Goal: Transaction & Acquisition: Purchase product/service

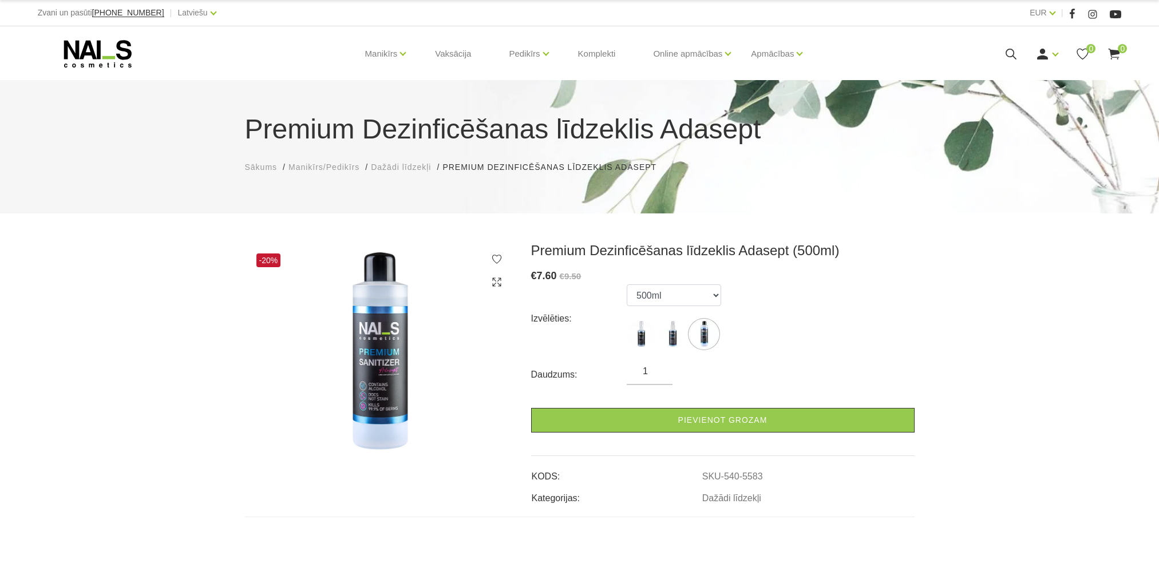
select select "5583"
click at [117, 50] on icon at bounding box center [98, 53] width 120 height 29
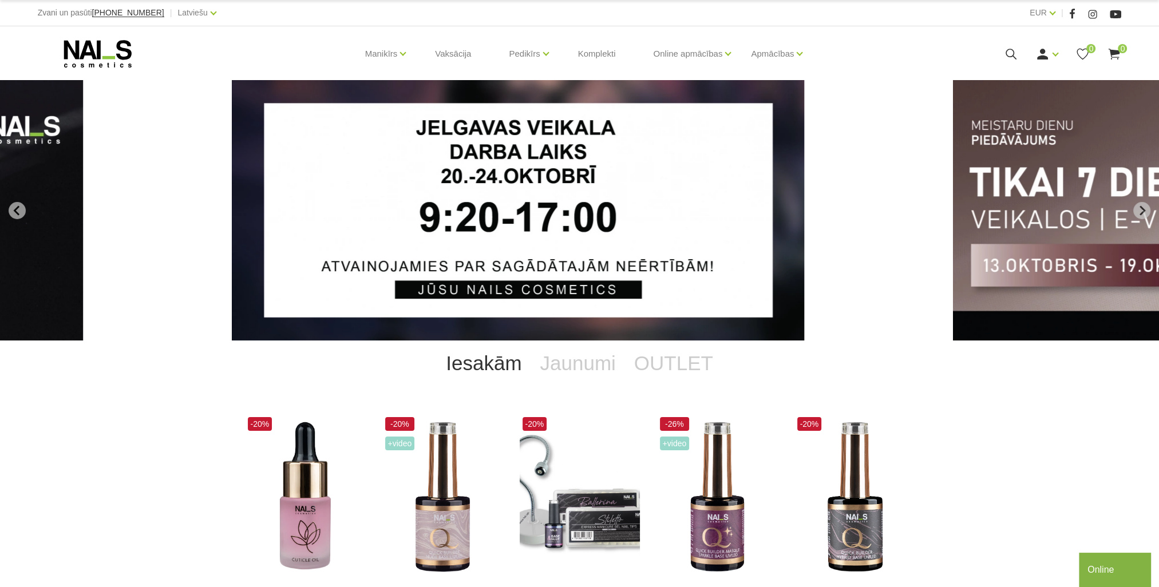
click at [639, 189] on img "1 of 13" at bounding box center [518, 210] width 572 height 260
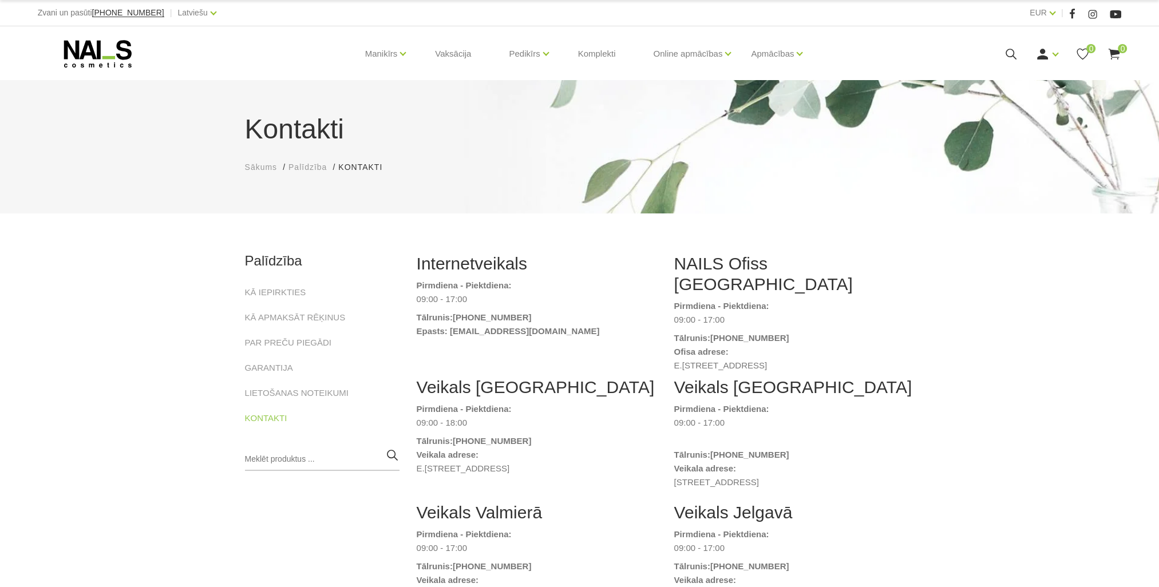
click at [1008, 53] on icon at bounding box center [1011, 54] width 14 height 14
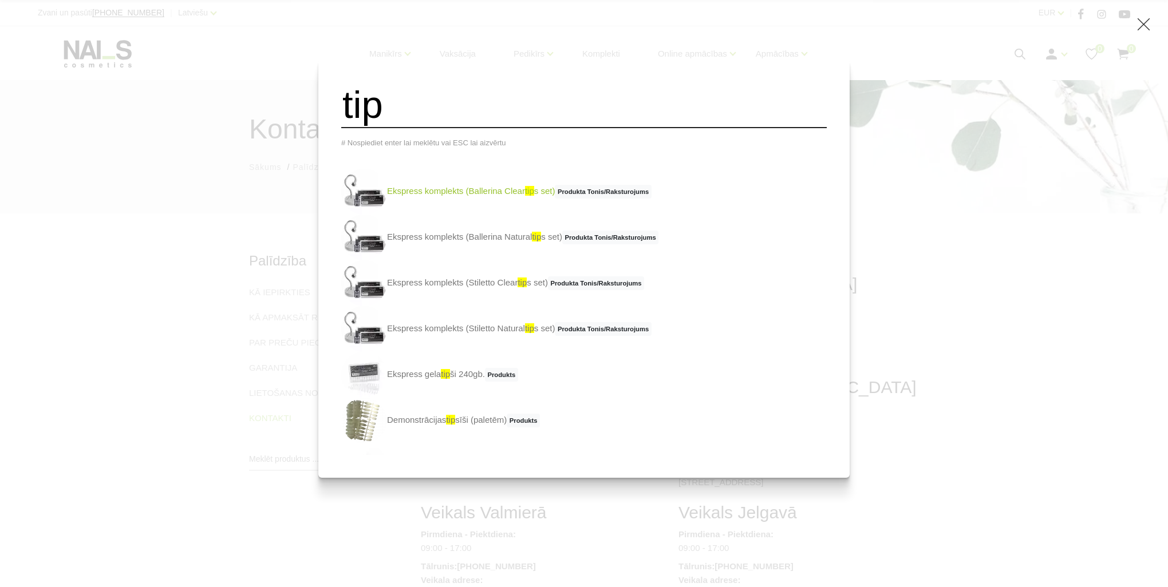
type input "tipši"
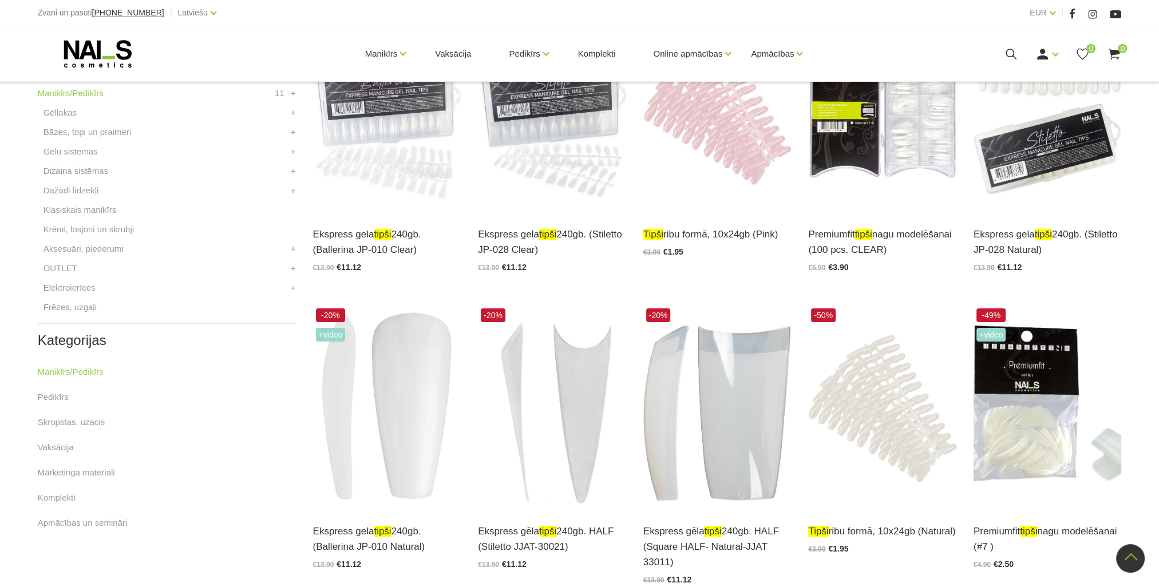
scroll to position [343, 0]
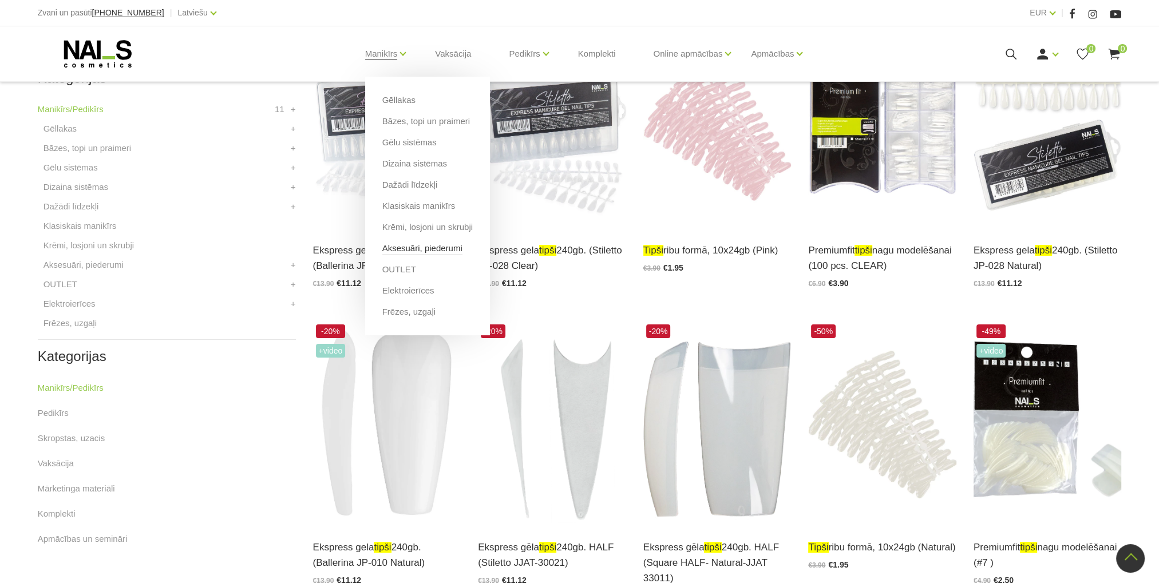
click at [412, 249] on link "Aksesuāri, piederumi" at bounding box center [422, 248] width 80 height 13
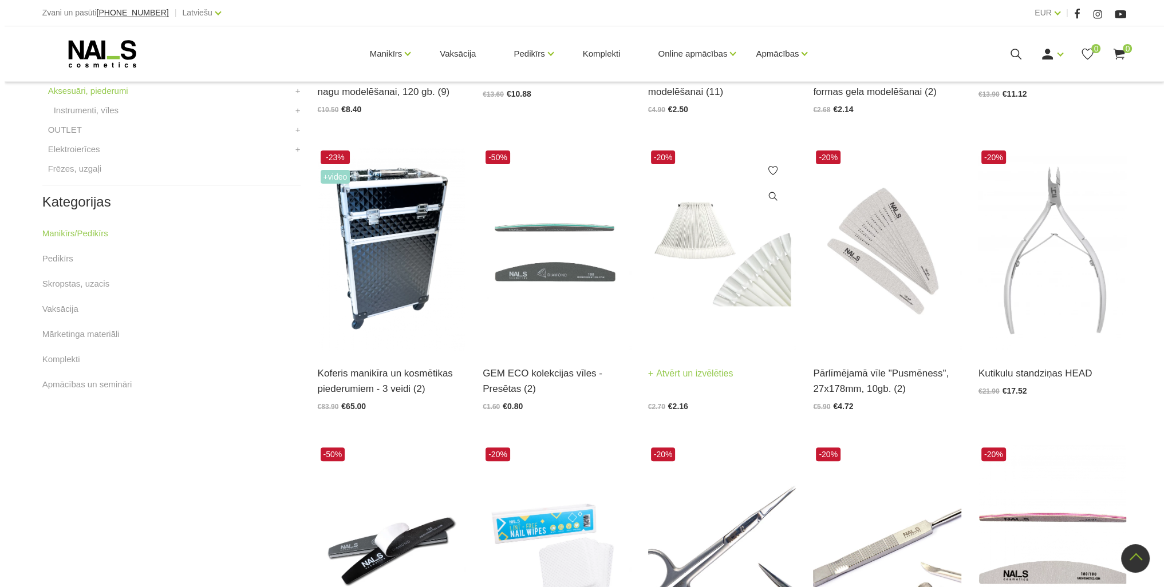
scroll to position [572, 0]
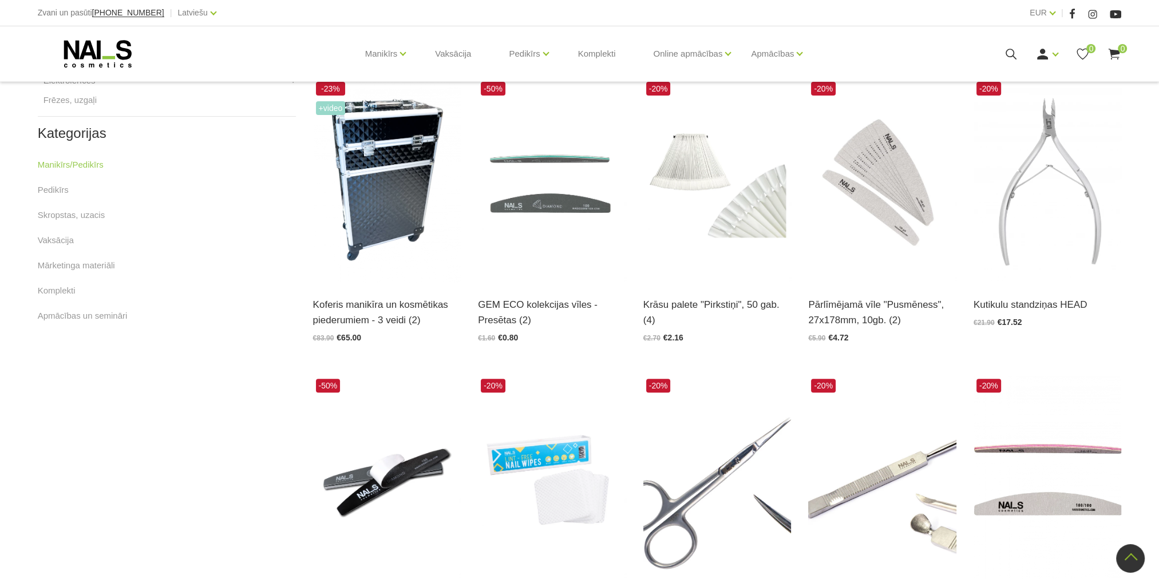
click at [1013, 49] on icon at bounding box center [1011, 54] width 14 height 14
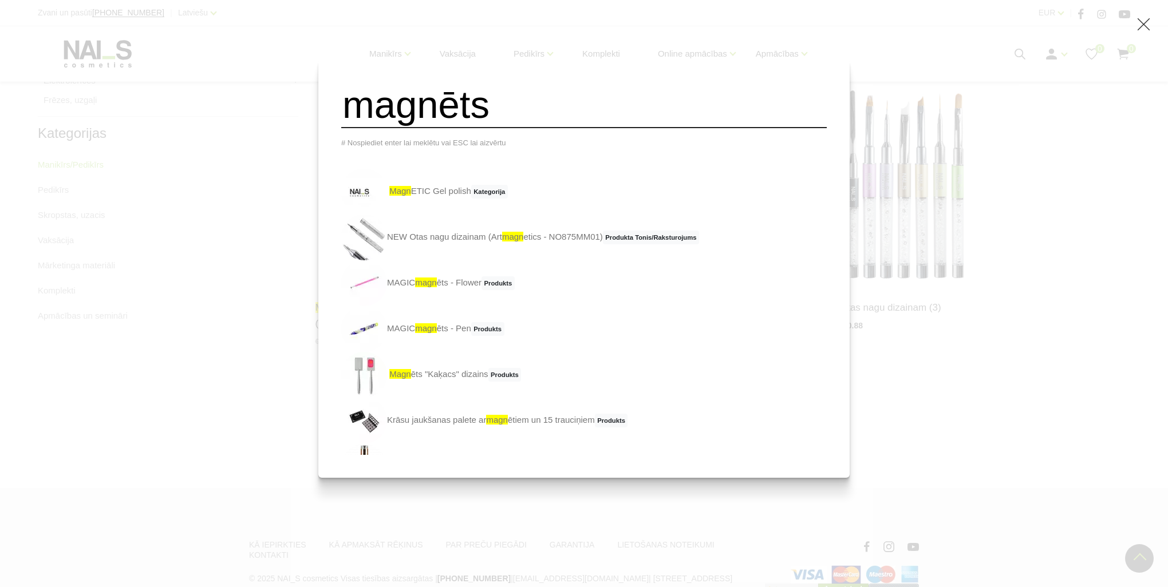
type input "magnēts"
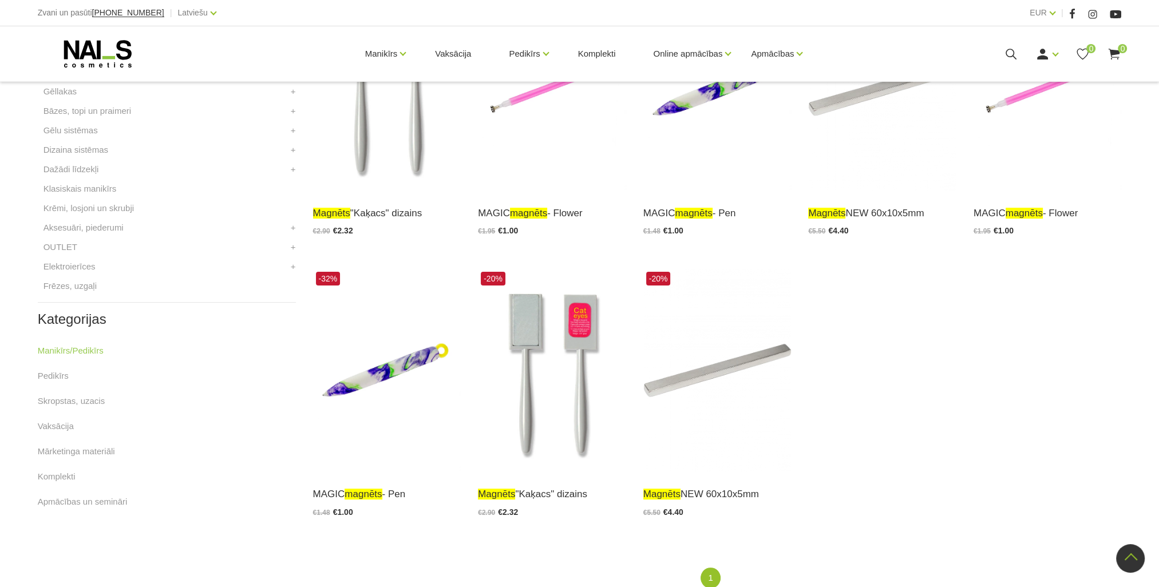
scroll to position [401, 0]
